Goal: Task Accomplishment & Management: Manage account settings

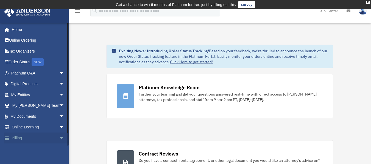
click at [59, 140] on span "arrow_drop_down" at bounding box center [64, 138] width 11 height 11
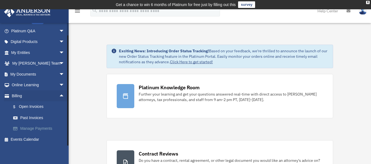
scroll to position [43, 0]
click at [32, 108] on link "$ Open Invoices" at bounding box center [40, 106] width 65 height 11
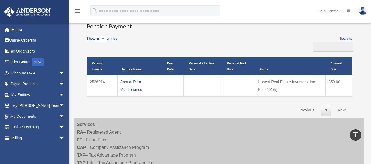
scroll to position [110, 0]
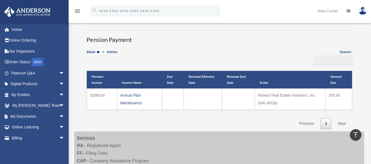
drag, startPoint x: 79, startPoint y: 94, endPoint x: 77, endPoint y: 98, distance: 4.1
click at [77, 98] on div "**********" at bounding box center [219, 30] width 290 height 199
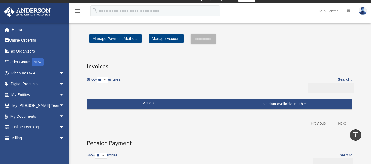
scroll to position [0, 0]
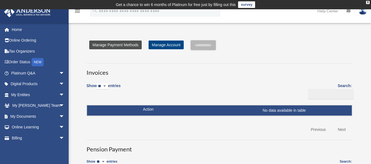
click at [114, 44] on link "Manage Payment Methods" at bounding box center [115, 45] width 52 height 9
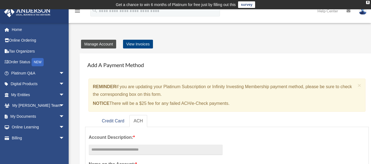
click at [89, 47] on link "Manage Account" at bounding box center [98, 44] width 35 height 9
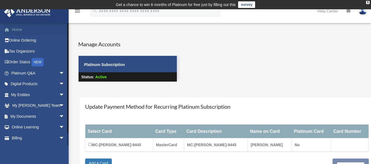
click at [21, 30] on link "Home" at bounding box center [38, 29] width 69 height 11
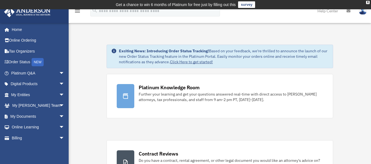
click at [363, 13] on img at bounding box center [362, 11] width 8 height 8
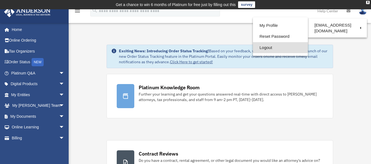
click at [265, 47] on link "Logout" at bounding box center [280, 47] width 55 height 11
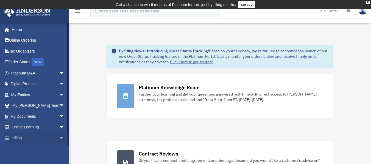
click at [59, 138] on span "arrow_drop_down" at bounding box center [64, 138] width 11 height 11
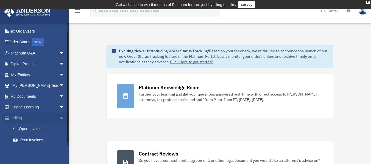
scroll to position [43, 0]
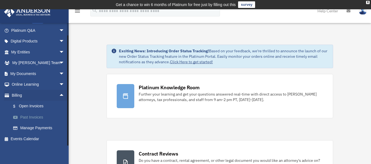
click at [34, 119] on link "Past Invoices" at bounding box center [40, 117] width 65 height 11
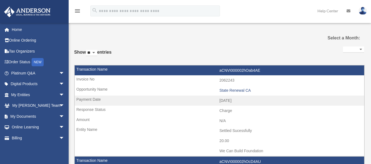
select select
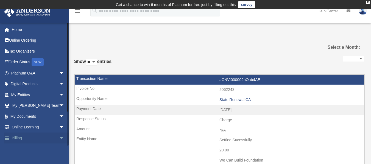
click at [59, 139] on span "arrow_drop_down" at bounding box center [64, 138] width 11 height 11
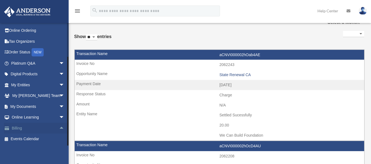
scroll to position [55, 0]
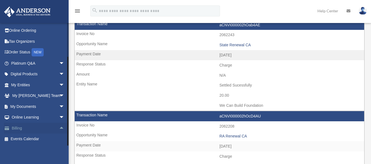
click at [20, 130] on link "Billing arrow_drop_up" at bounding box center [38, 128] width 69 height 11
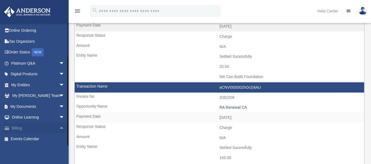
scroll to position [110, 0]
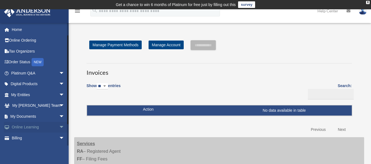
scroll to position [27, 0]
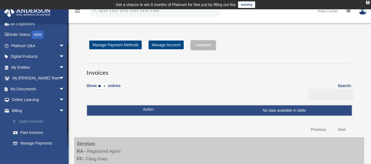
click at [33, 121] on link "$ Open Invoices" at bounding box center [40, 121] width 65 height 11
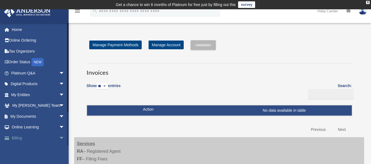
click at [59, 139] on span "arrow_drop_down" at bounding box center [64, 138] width 11 height 11
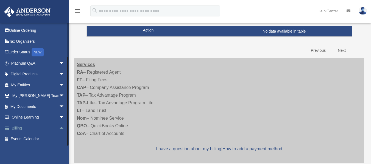
scroll to position [82, 0]
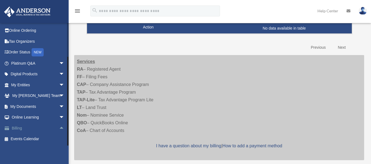
click at [59, 127] on span "arrow_drop_up" at bounding box center [64, 128] width 11 height 11
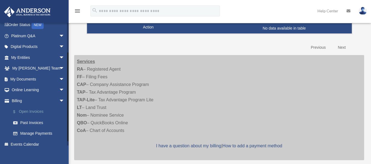
scroll to position [43, 0]
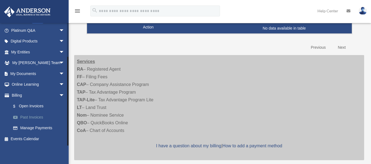
click at [32, 120] on link "Past Invoices" at bounding box center [40, 117] width 65 height 11
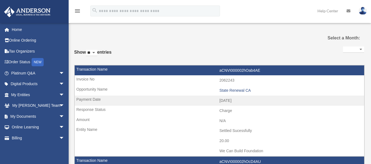
select select
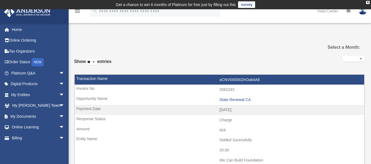
click at [361, 12] on img at bounding box center [362, 11] width 8 height 8
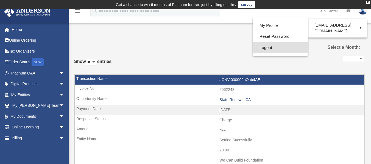
click at [263, 47] on link "Logout" at bounding box center [280, 47] width 55 height 11
